Goal: Task Accomplishment & Management: Manage account settings

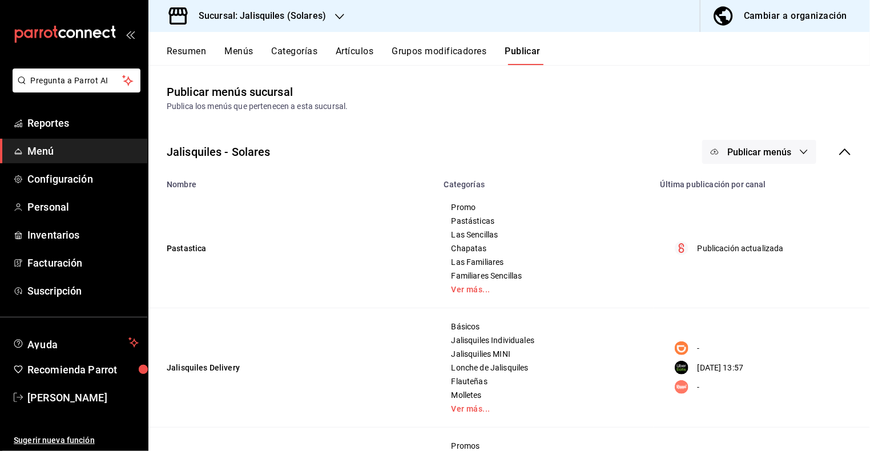
click at [178, 50] on button "Resumen" at bounding box center [186, 55] width 39 height 19
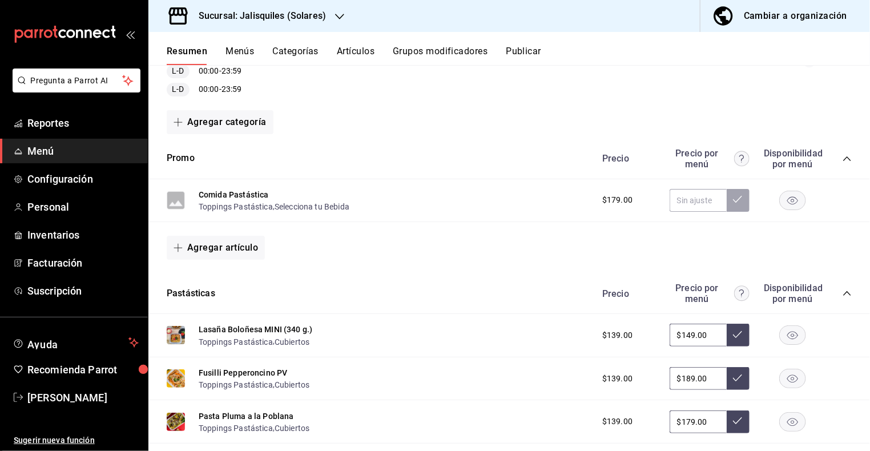
scroll to position [154, 0]
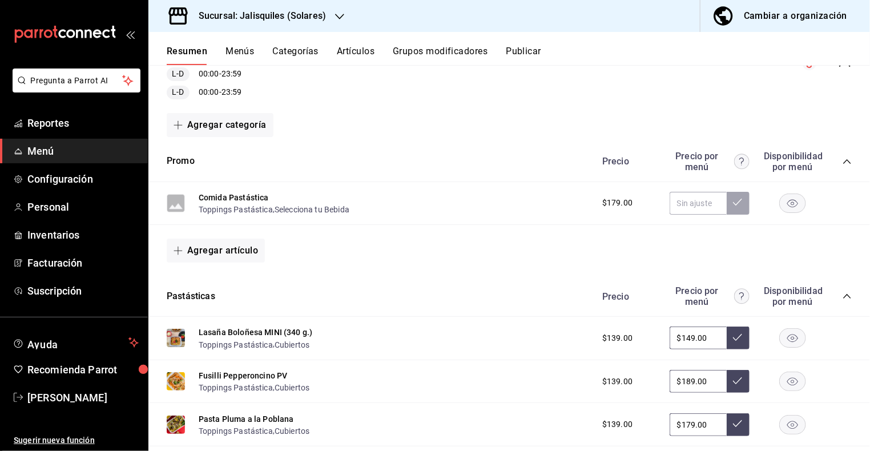
click at [849, 295] on icon "collapse-category-row" at bounding box center [846, 296] width 7 height 5
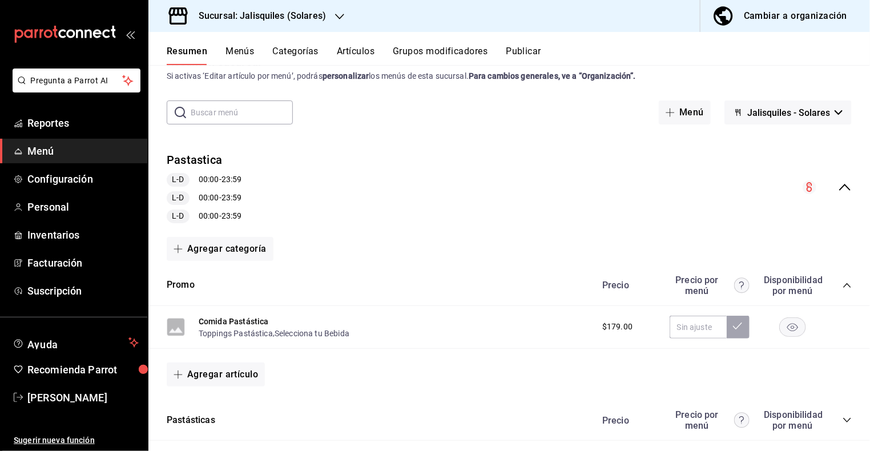
scroll to position [21, 0]
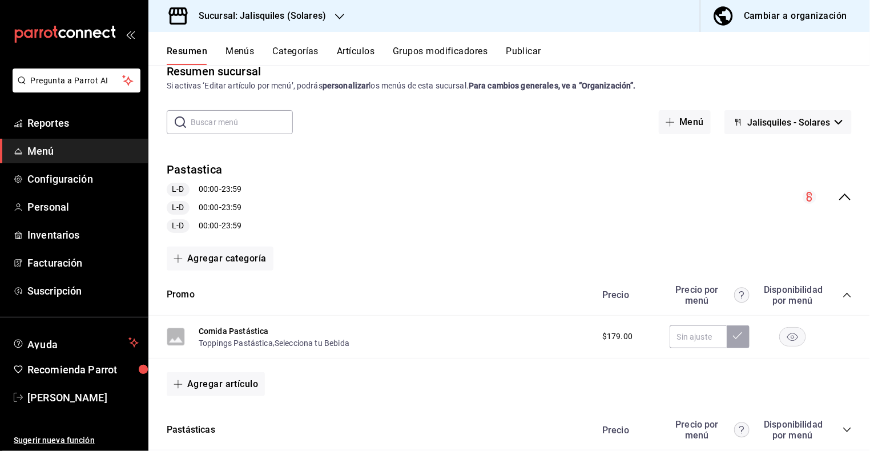
click at [846, 195] on icon "collapse-menu-row" at bounding box center [844, 196] width 11 height 7
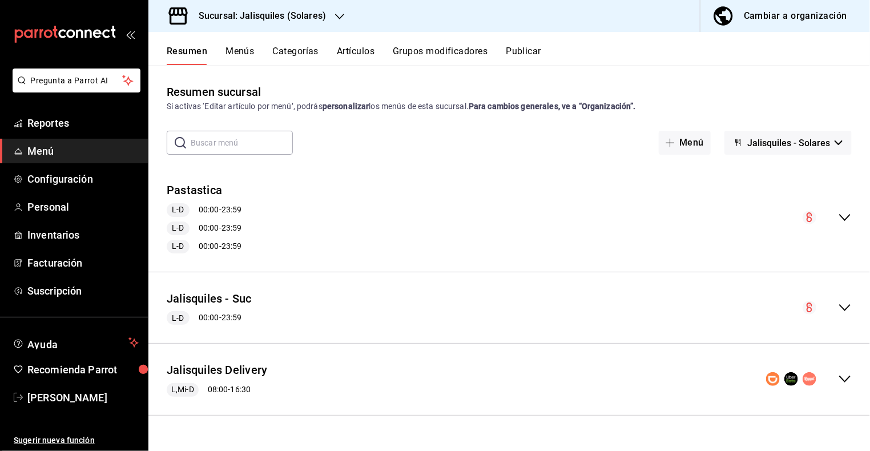
scroll to position [0, 0]
drag, startPoint x: 845, startPoint y: 307, endPoint x: 812, endPoint y: 279, distance: 43.8
click at [845, 306] on icon "collapse-menu-row" at bounding box center [845, 308] width 14 height 14
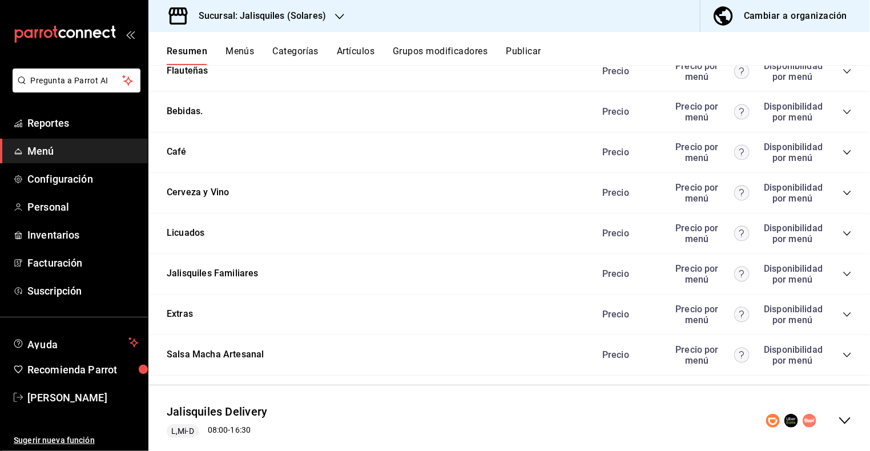
scroll to position [875, 0]
click at [849, 309] on icon "collapse-category-row" at bounding box center [846, 313] width 9 height 9
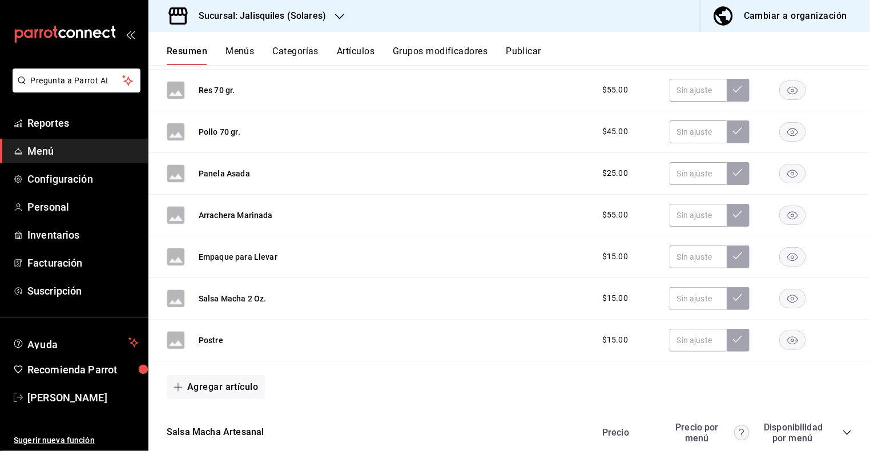
scroll to position [1516, 0]
click at [222, 377] on button "Agregar artículo" at bounding box center [216, 386] width 98 height 24
drag, startPoint x: 221, startPoint y: 425, endPoint x: 382, endPoint y: 310, distance: 197.6
click at [221, 425] on li "Artículo nuevo" at bounding box center [212, 423] width 90 height 28
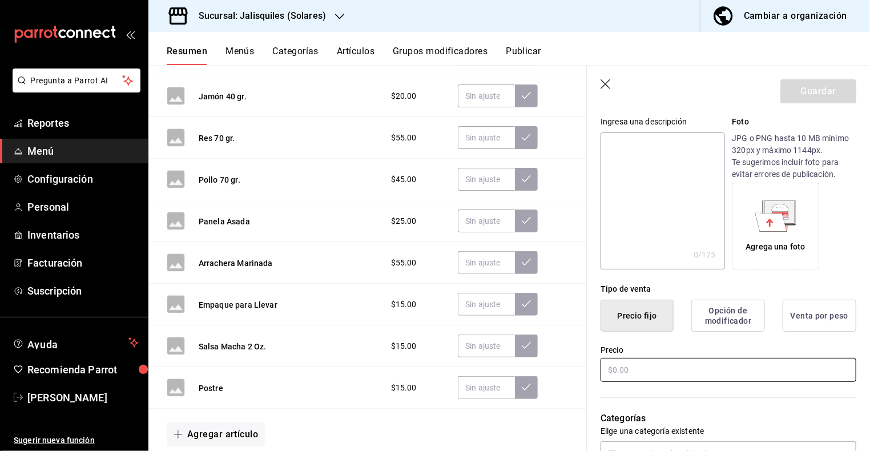
scroll to position [112, 0]
type input "[PERSON_NAME] Elote"
click at [634, 367] on input "text" at bounding box center [728, 369] width 256 height 24
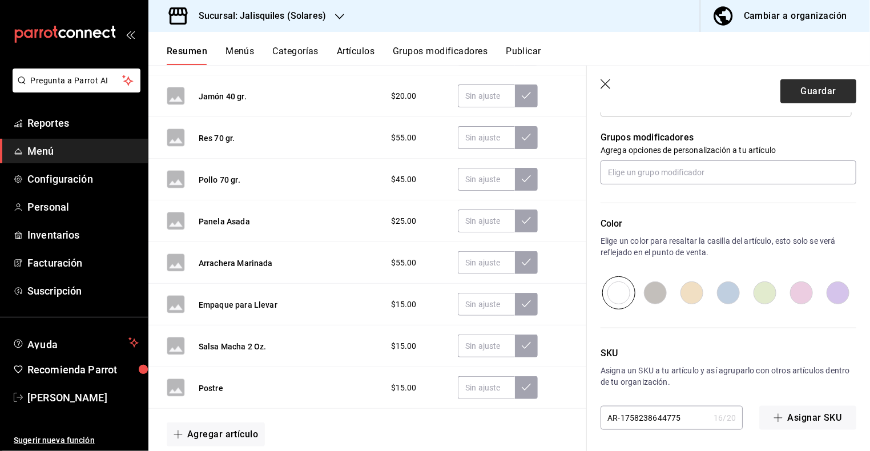
scroll to position [497, 0]
type input "$40.00"
click at [808, 93] on button "Guardar" at bounding box center [818, 91] width 76 height 24
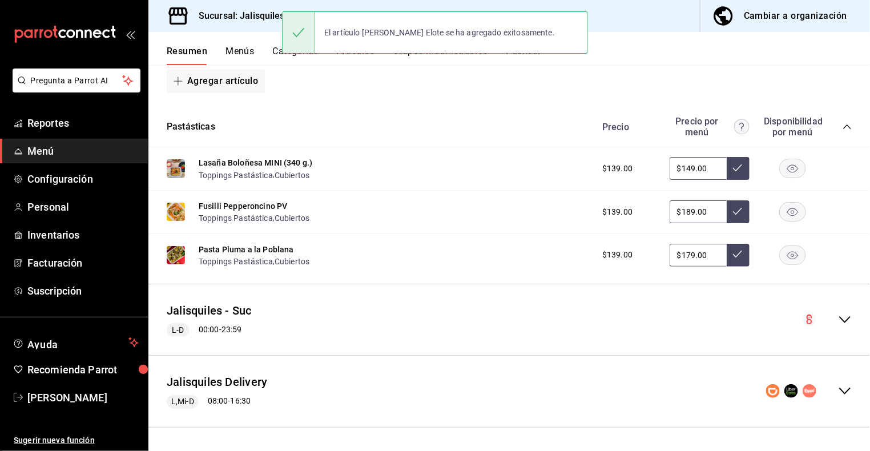
scroll to position [322, 0]
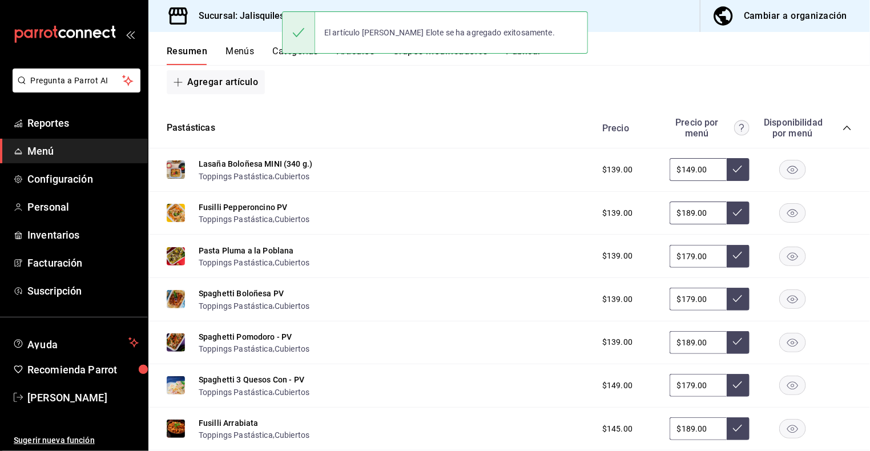
click at [277, 18] on h3 "Sucursal: Jalisquiles (Solares)" at bounding box center [257, 16] width 136 height 14
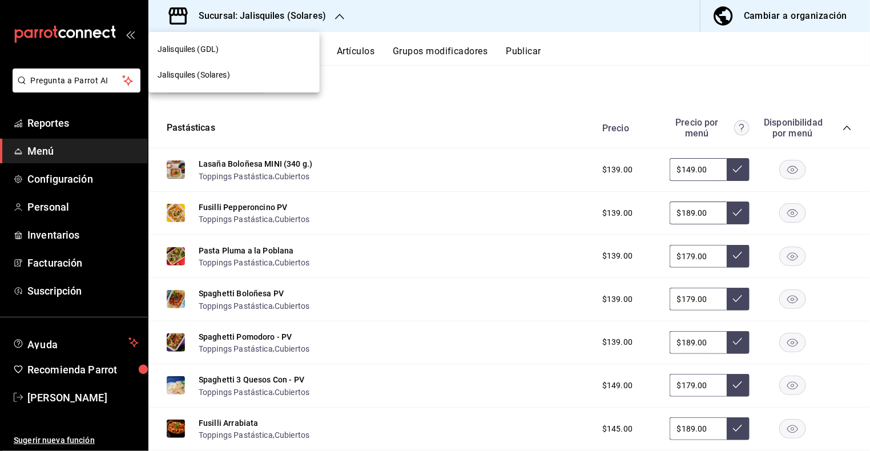
click at [219, 55] on div "Jalisquiles (GDL)" at bounding box center [234, 49] width 153 height 12
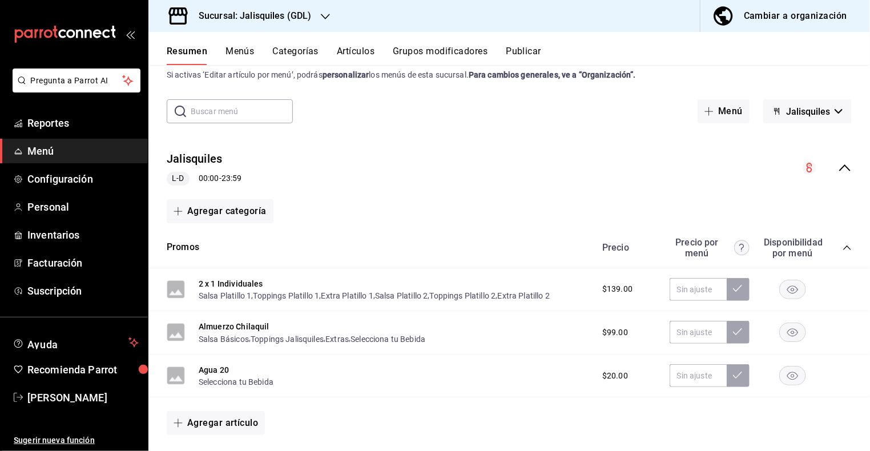
scroll to position [0, 0]
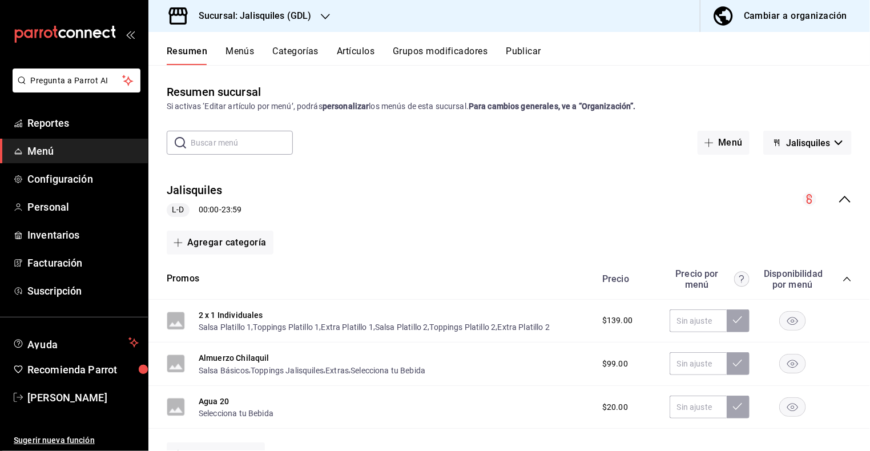
click at [843, 195] on icon "collapse-menu-row" at bounding box center [845, 199] width 14 height 14
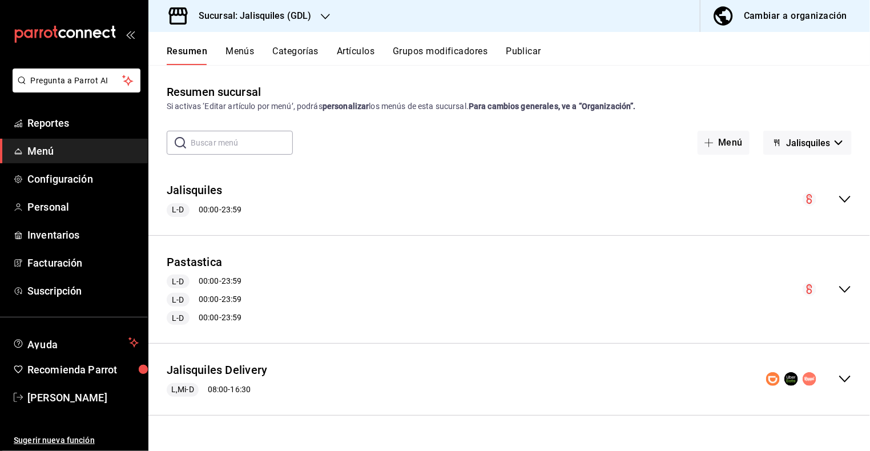
click at [843, 196] on icon "collapse-menu-row" at bounding box center [845, 199] width 14 height 14
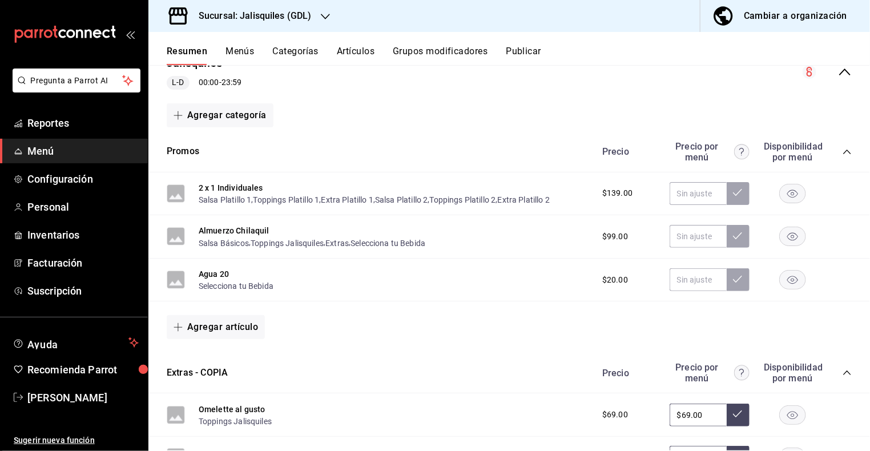
scroll to position [123, 0]
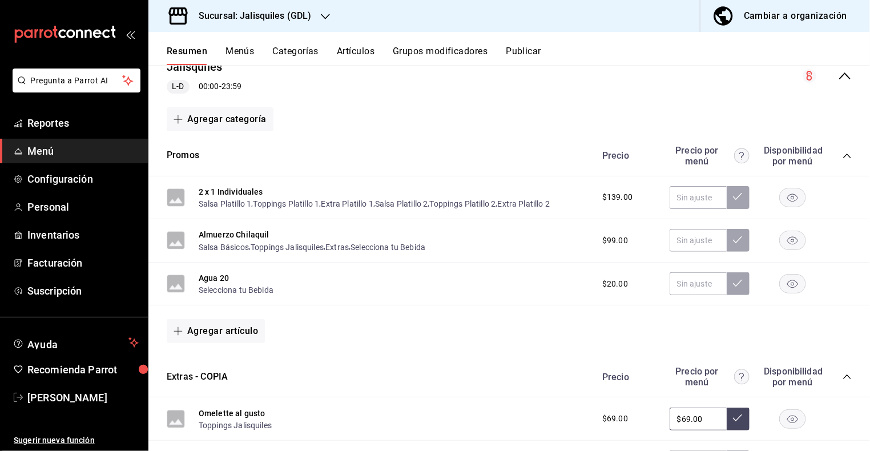
click at [845, 154] on icon "collapse-category-row" at bounding box center [846, 155] width 9 height 9
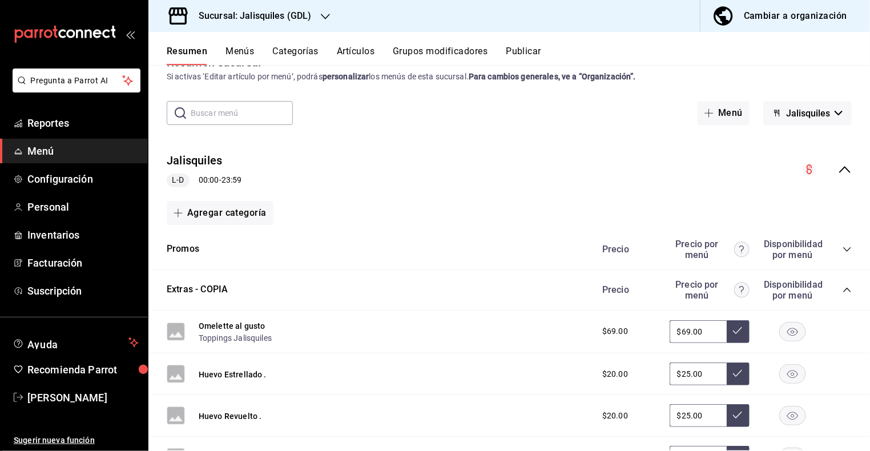
scroll to position [27, 0]
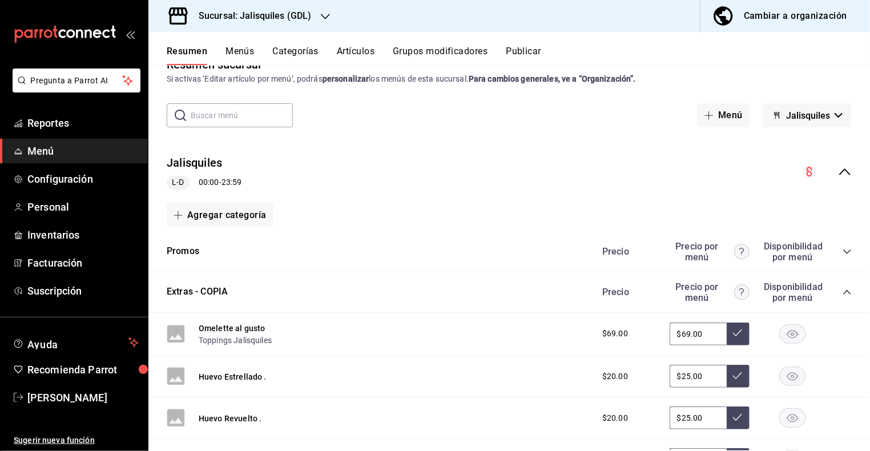
click at [847, 290] on icon "collapse-category-row" at bounding box center [846, 292] width 9 height 9
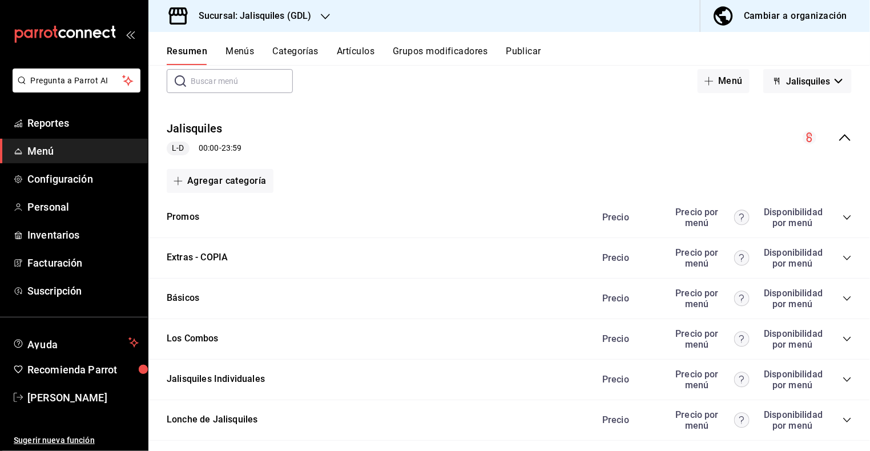
scroll to position [60, 0]
click at [241, 52] on button "Menús" at bounding box center [239, 55] width 29 height 19
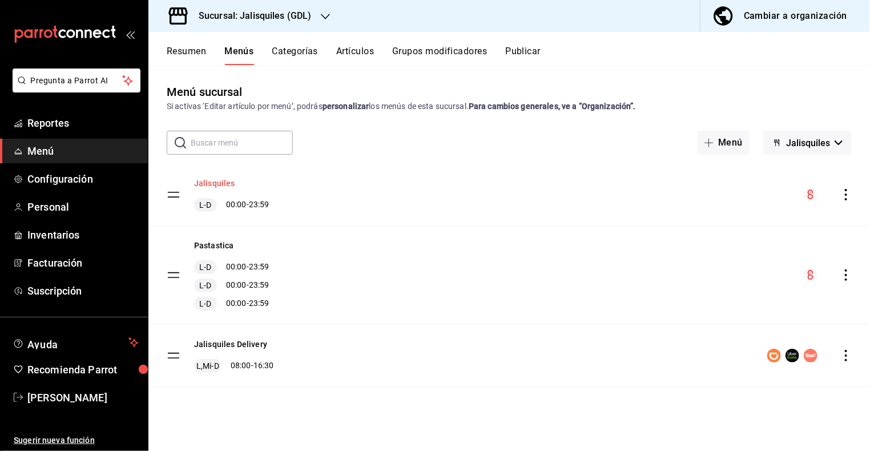
click at [214, 181] on button "Jalisquiles" at bounding box center [214, 182] width 41 height 11
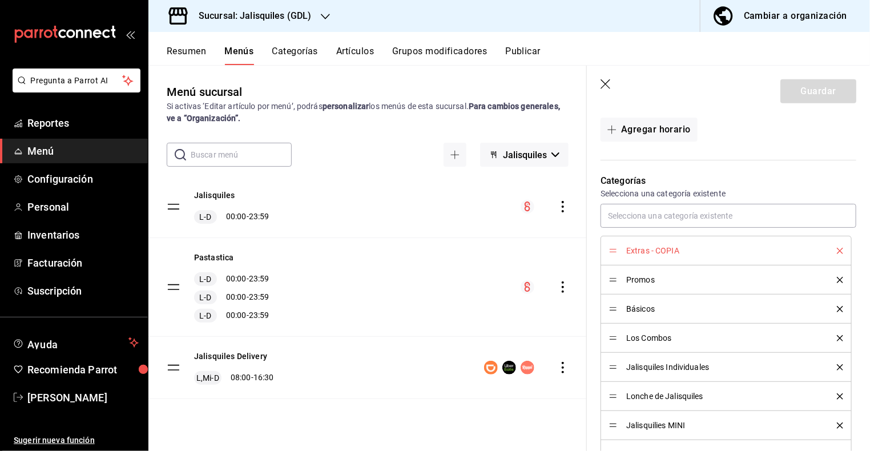
scroll to position [276, 0]
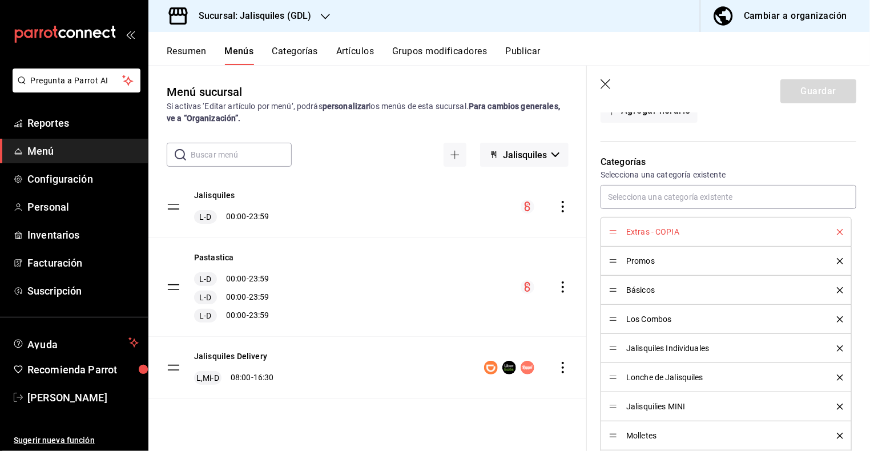
click at [840, 230] on icon "delete" at bounding box center [840, 232] width 6 height 6
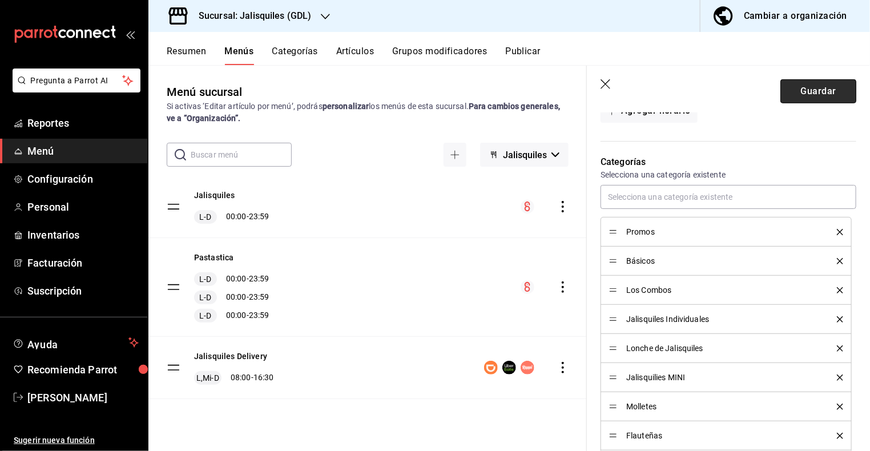
click at [820, 95] on button "Guardar" at bounding box center [818, 91] width 76 height 24
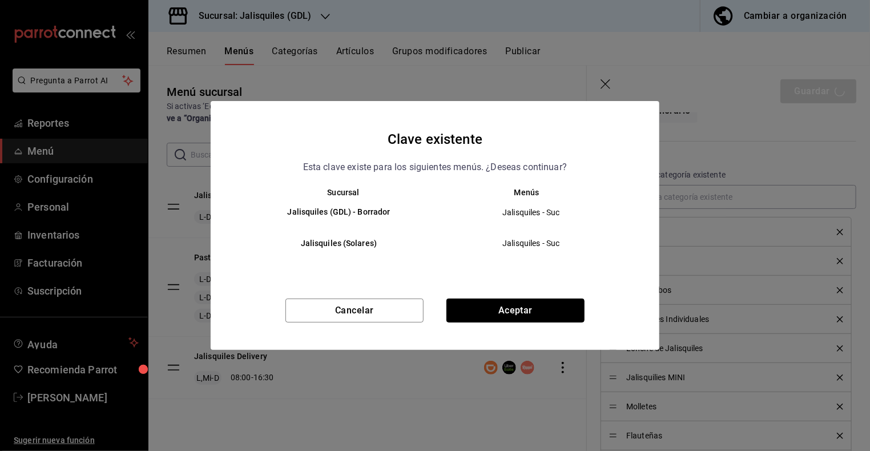
click at [498, 310] on button "Aceptar" at bounding box center [515, 310] width 138 height 24
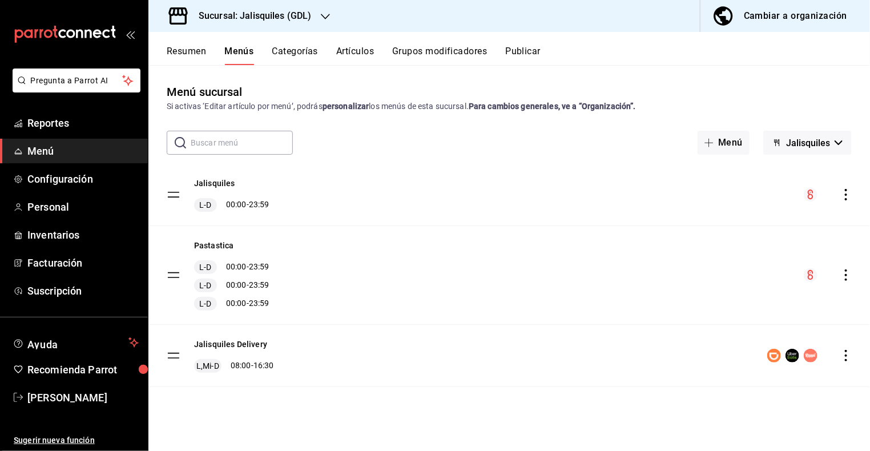
click at [189, 53] on button "Resumen" at bounding box center [186, 55] width 39 height 19
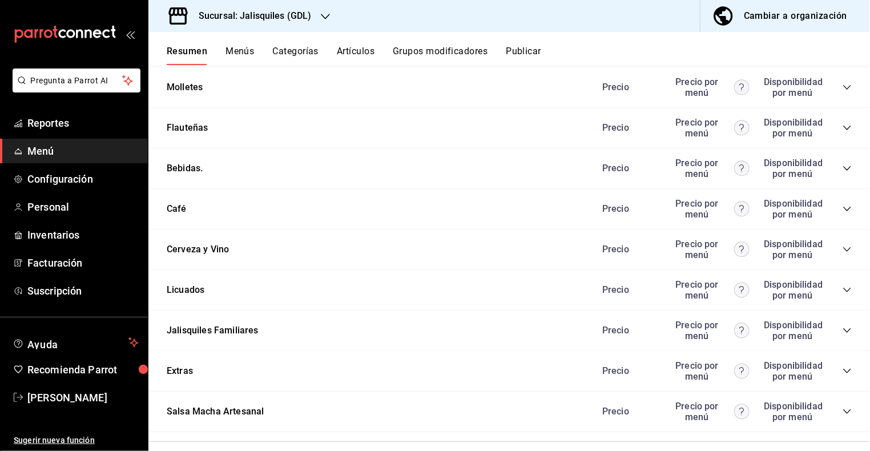
scroll to position [716, 0]
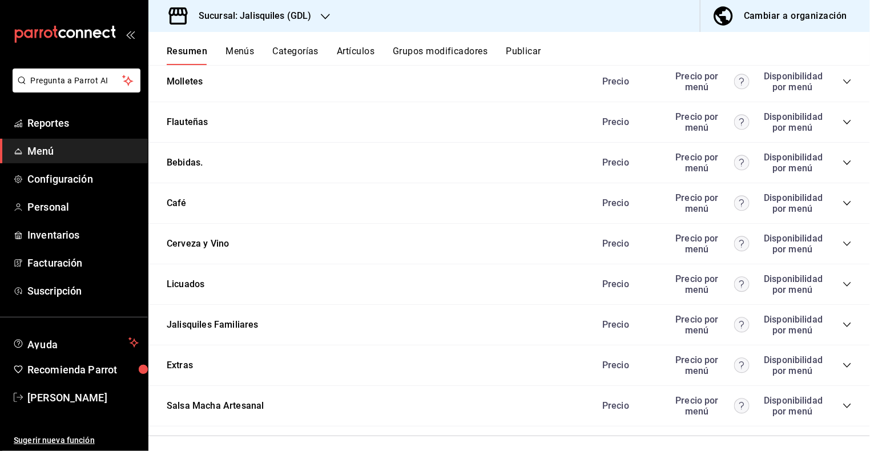
click at [847, 361] on icon "collapse-category-row" at bounding box center [846, 365] width 9 height 9
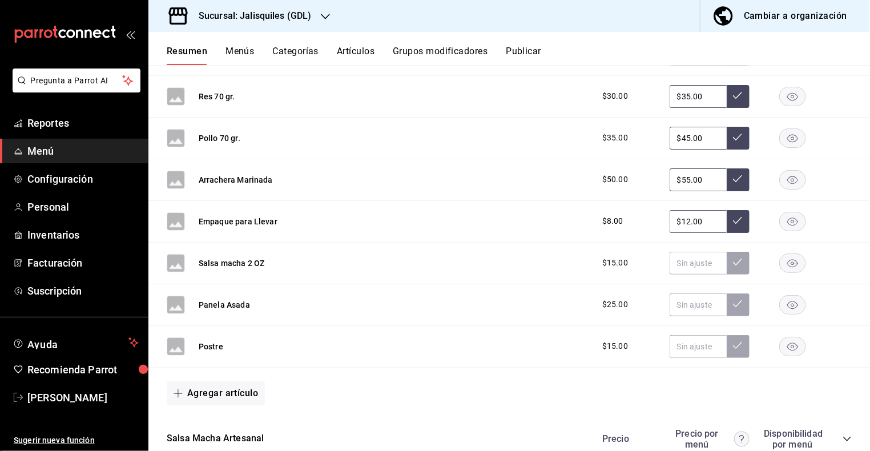
scroll to position [1360, 0]
click at [233, 384] on button "Agregar artículo" at bounding box center [216, 394] width 98 height 24
click at [224, 424] on li "Artículo nuevo" at bounding box center [212, 423] width 90 height 28
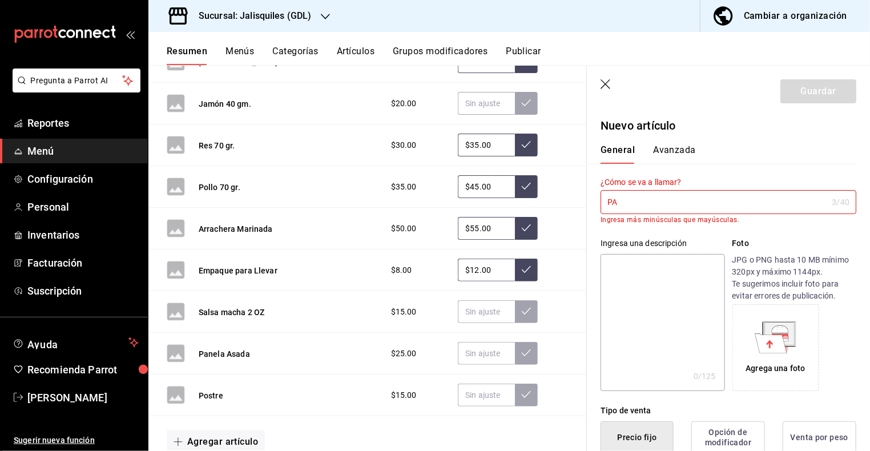
type input "P"
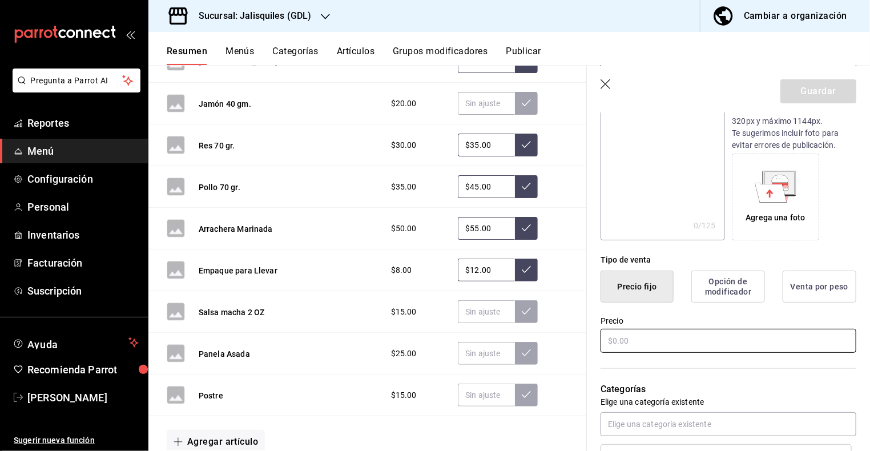
scroll to position [143, 0]
type input "Pan de Elote o Galleta"
click at [647, 337] on input "text" at bounding box center [728, 339] width 256 height 24
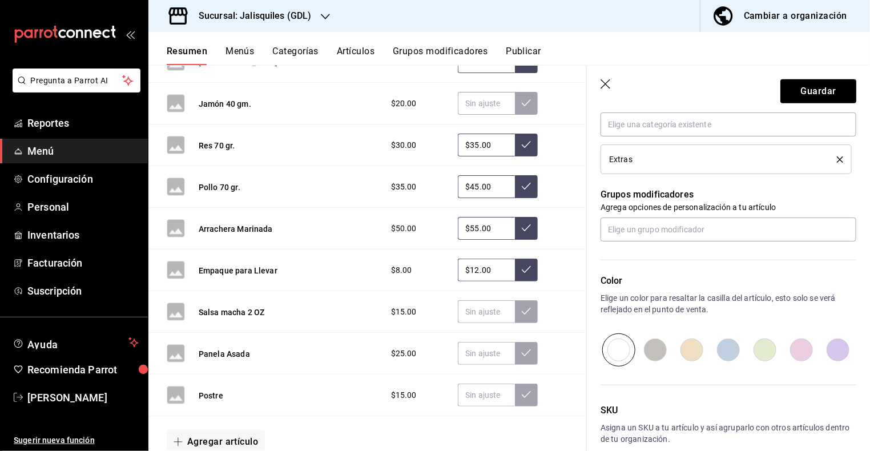
scroll to position [498, 0]
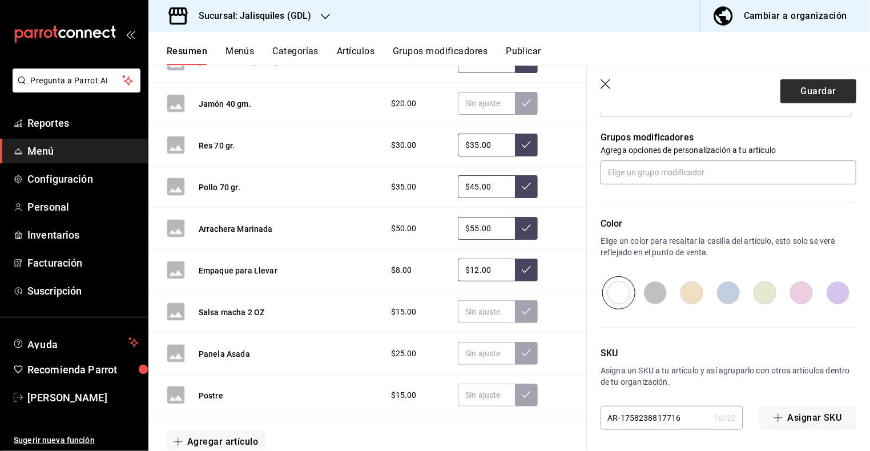
type input "$40.00"
click at [805, 94] on button "Guardar" at bounding box center [818, 91] width 76 height 24
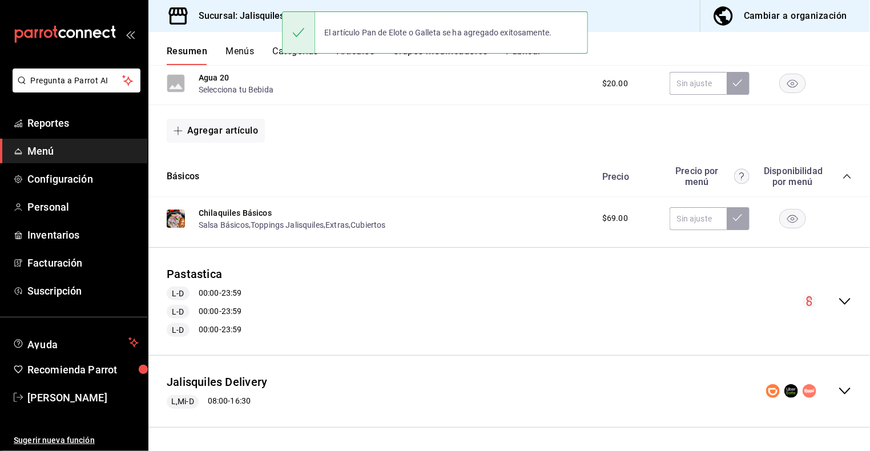
scroll to position [322, 0]
